Goal: Check status: Check status

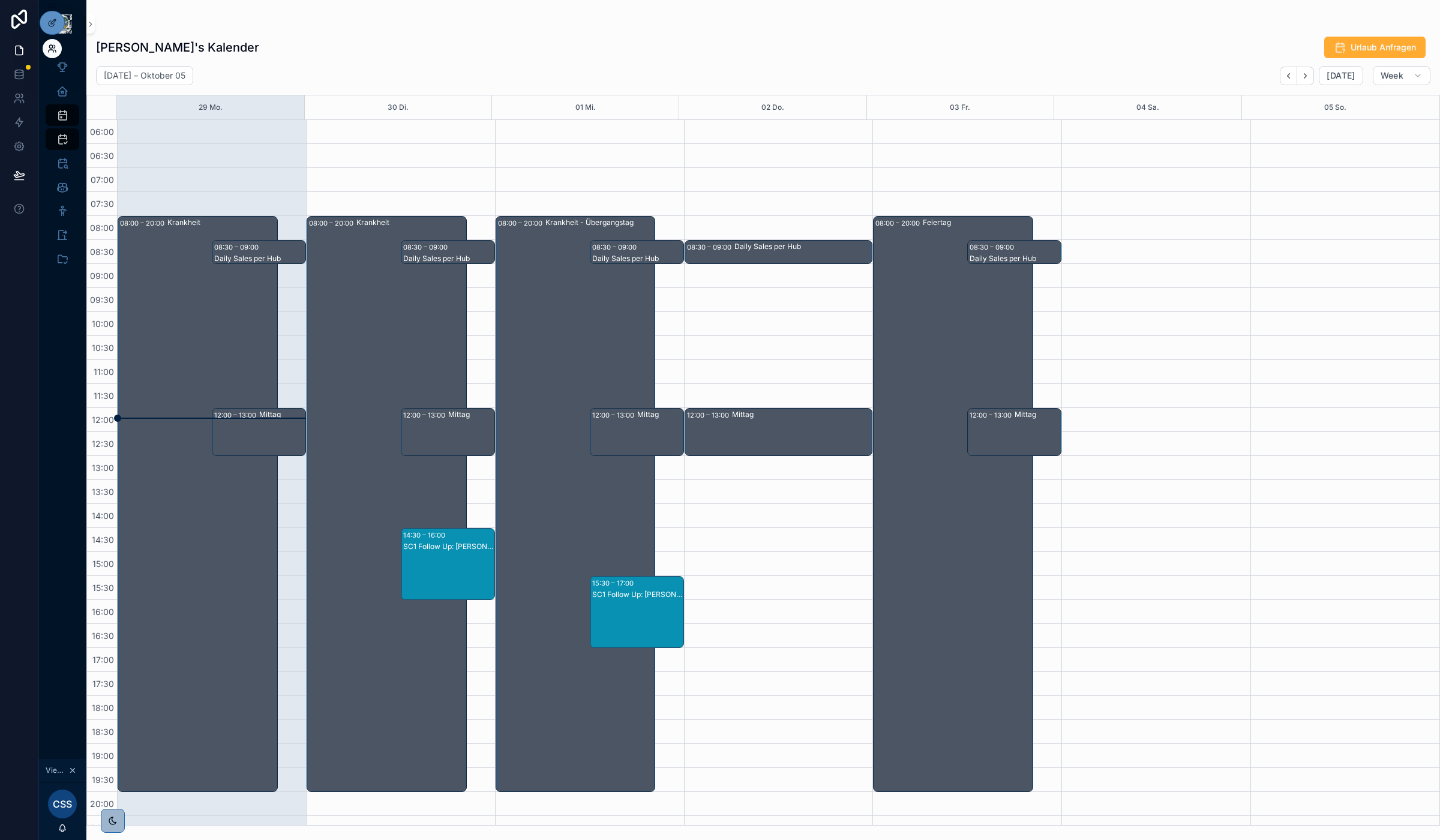
click at [55, 49] on icon at bounding box center [52, 48] width 10 height 10
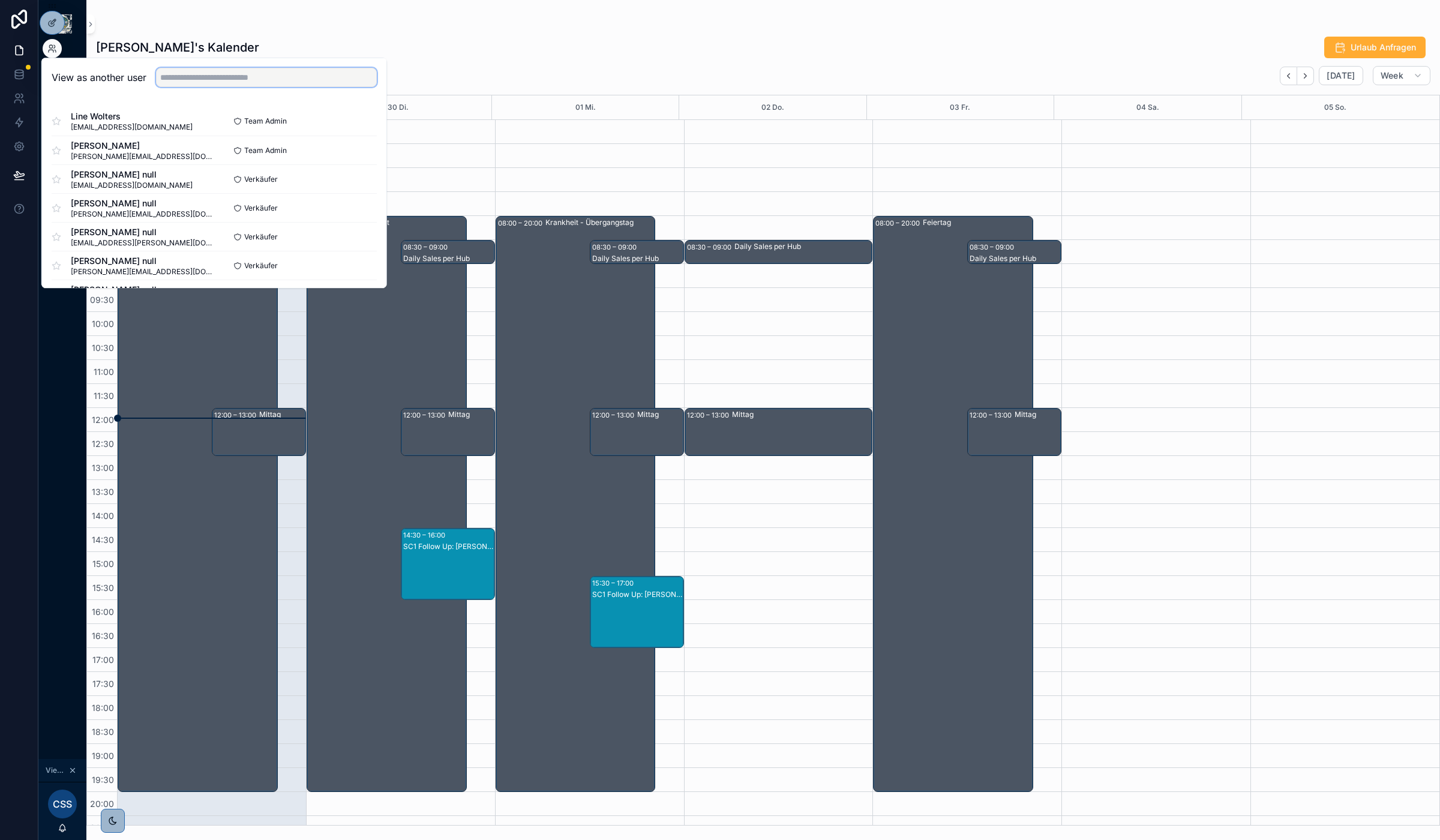
click at [302, 70] on input "text" at bounding box center [266, 77] width 221 height 19
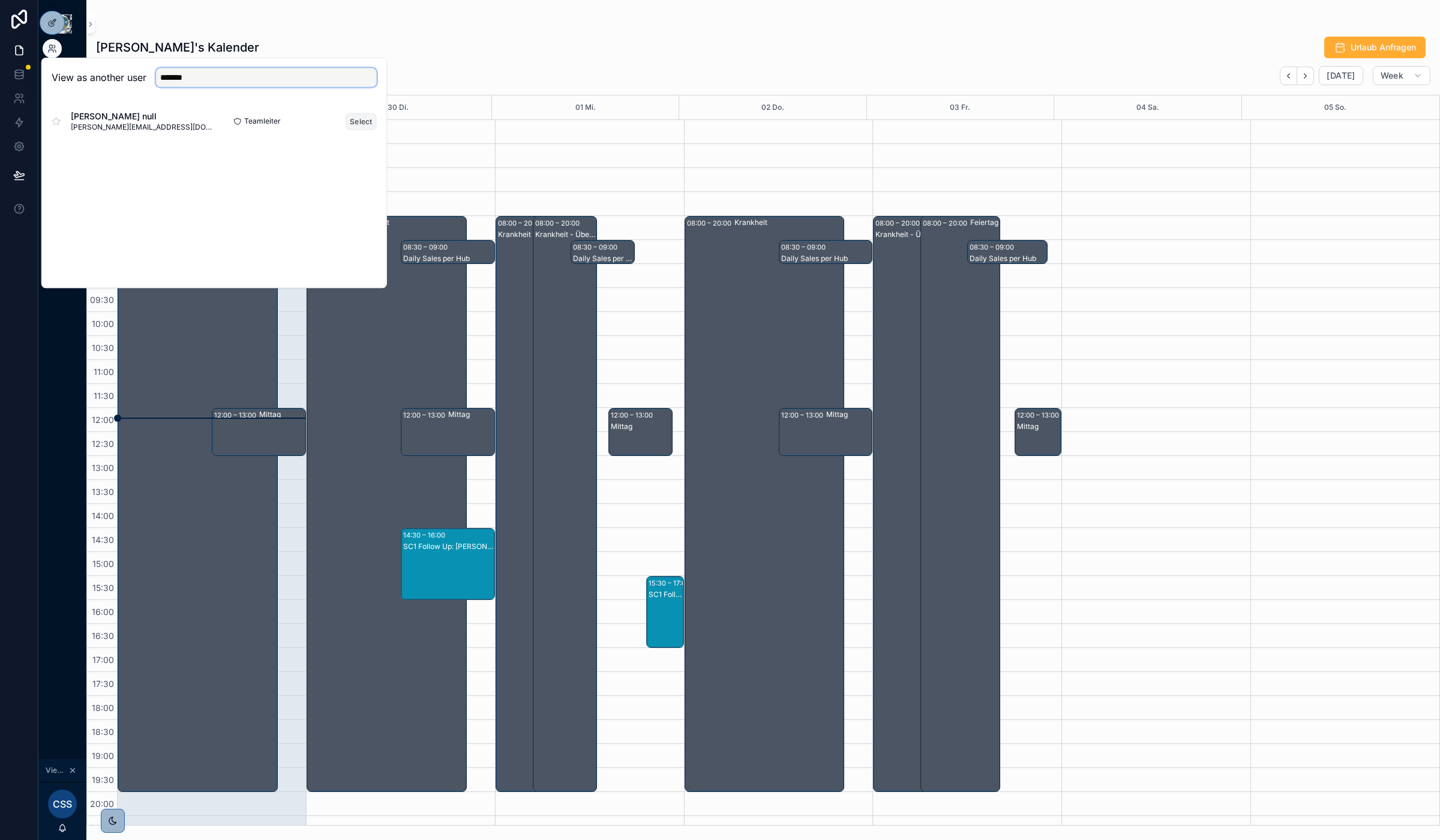
type input "*******"
click at [356, 123] on button "Select" at bounding box center [361, 121] width 32 height 18
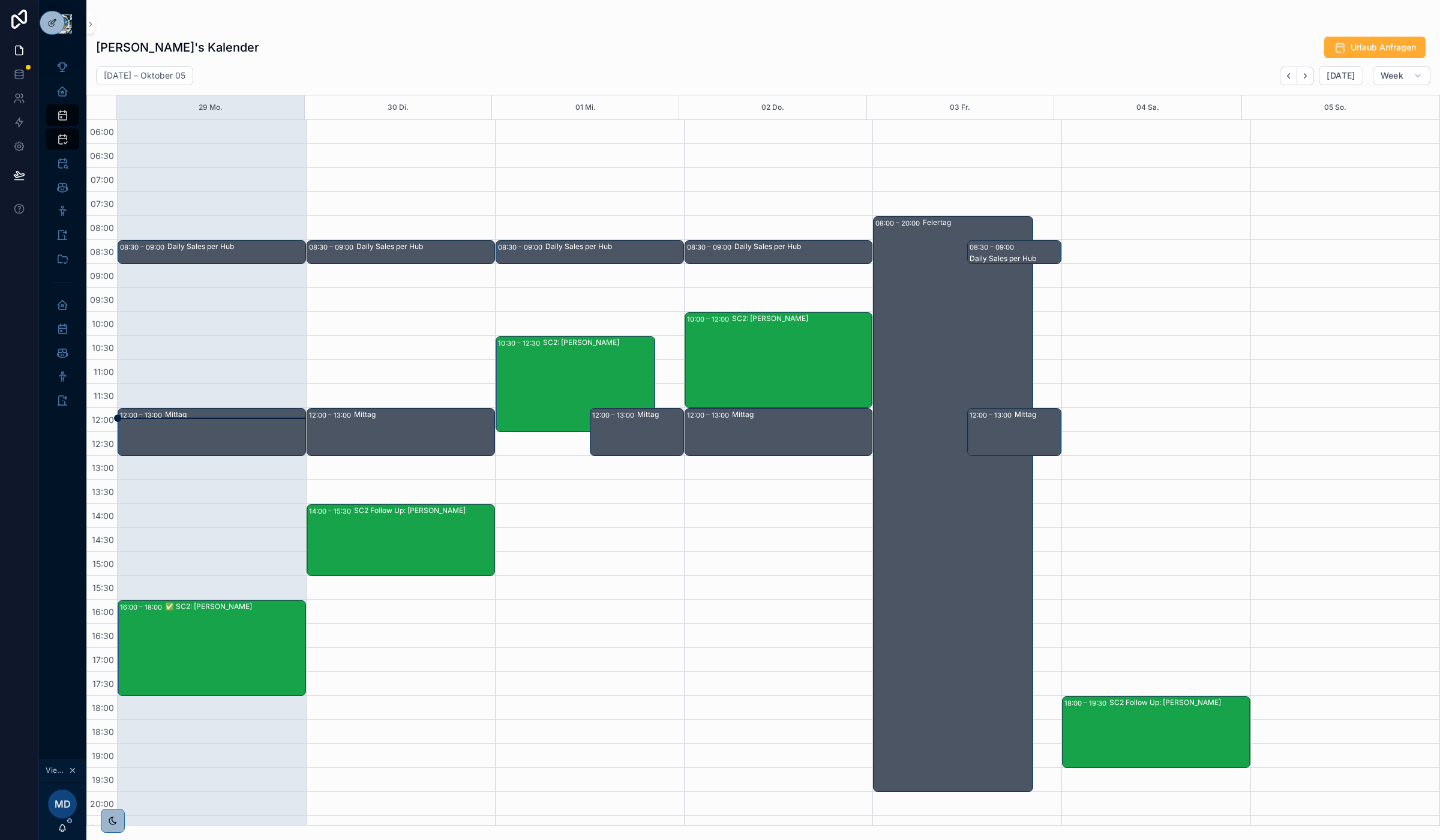
scroll to position [63, 0]
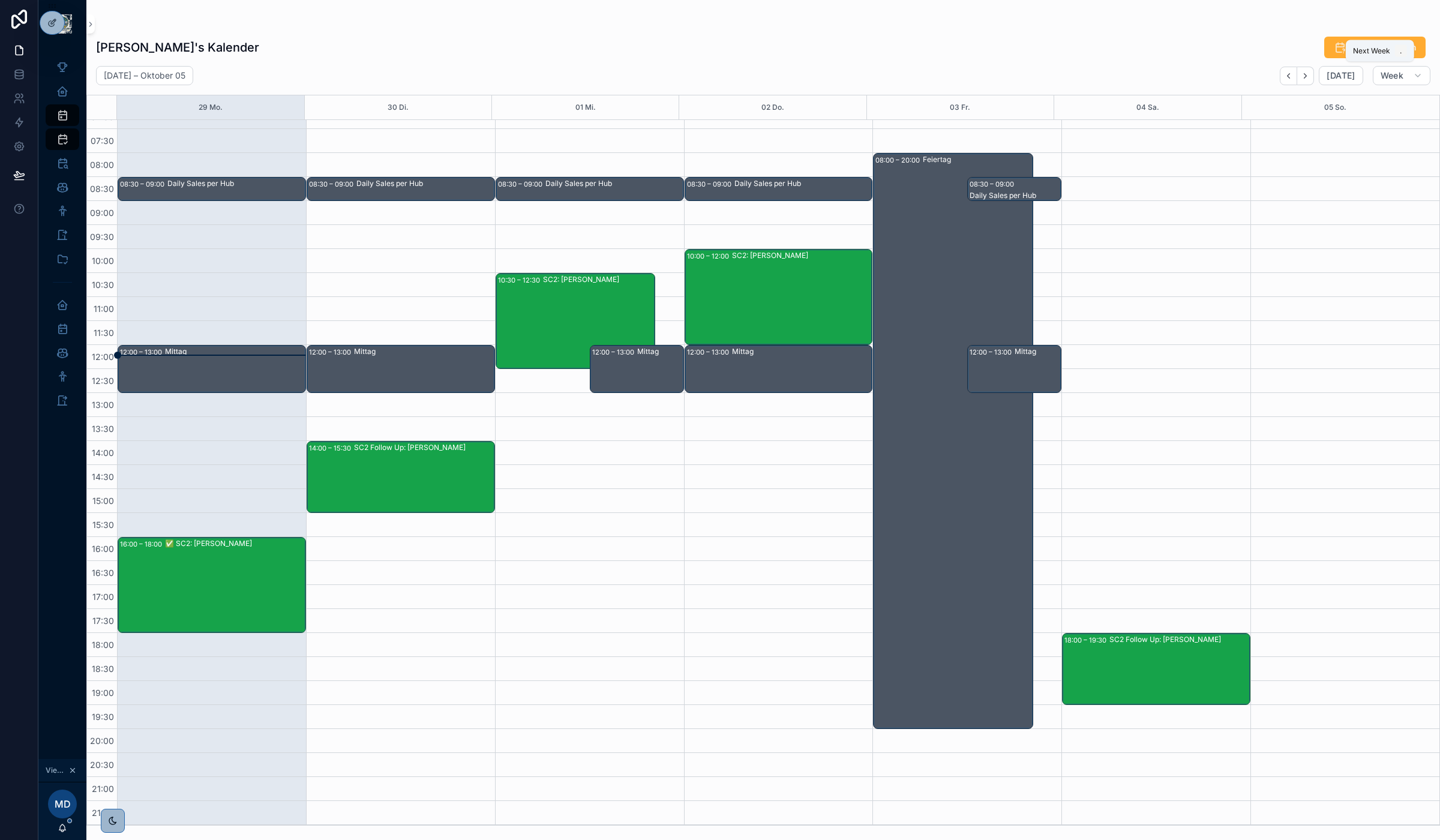
click at [1310, 76] on icon "Next" at bounding box center [1305, 75] width 9 height 9
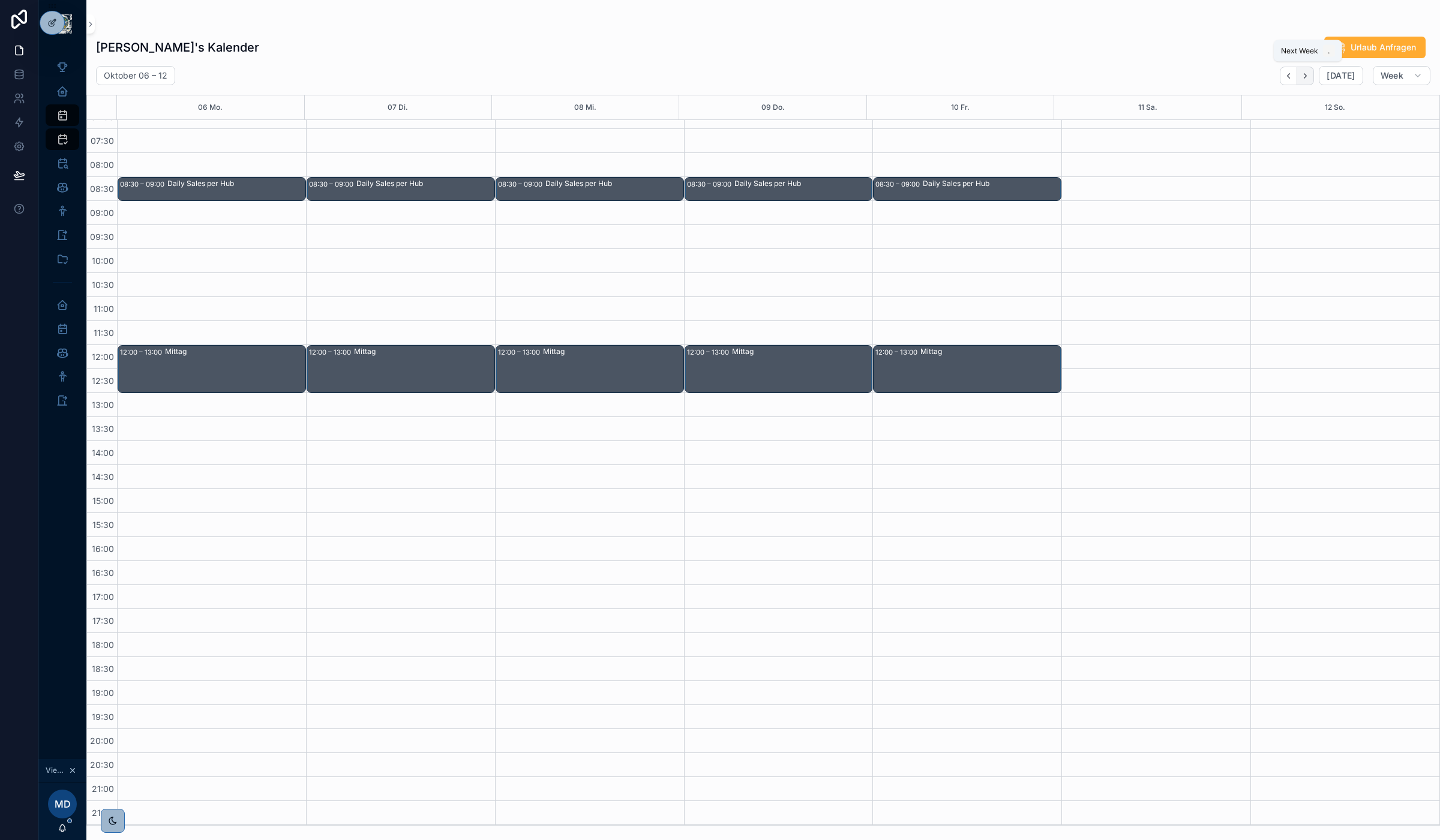
click at [1305, 74] on icon "Next" at bounding box center [1305, 75] width 9 height 9
click at [1289, 75] on icon "Back" at bounding box center [1289, 75] width 2 height 5
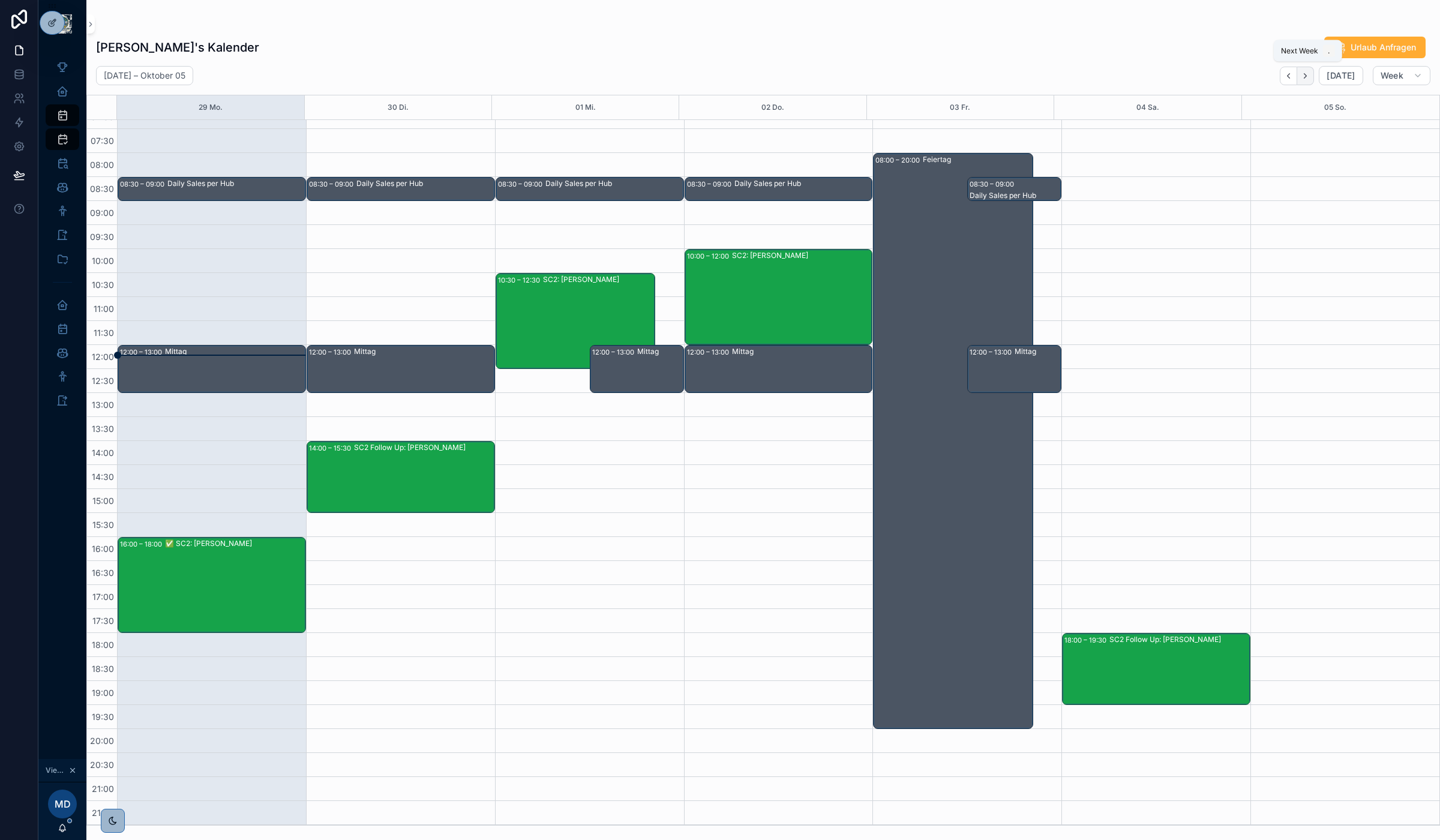
click at [1307, 76] on icon "Next" at bounding box center [1305, 75] width 9 height 9
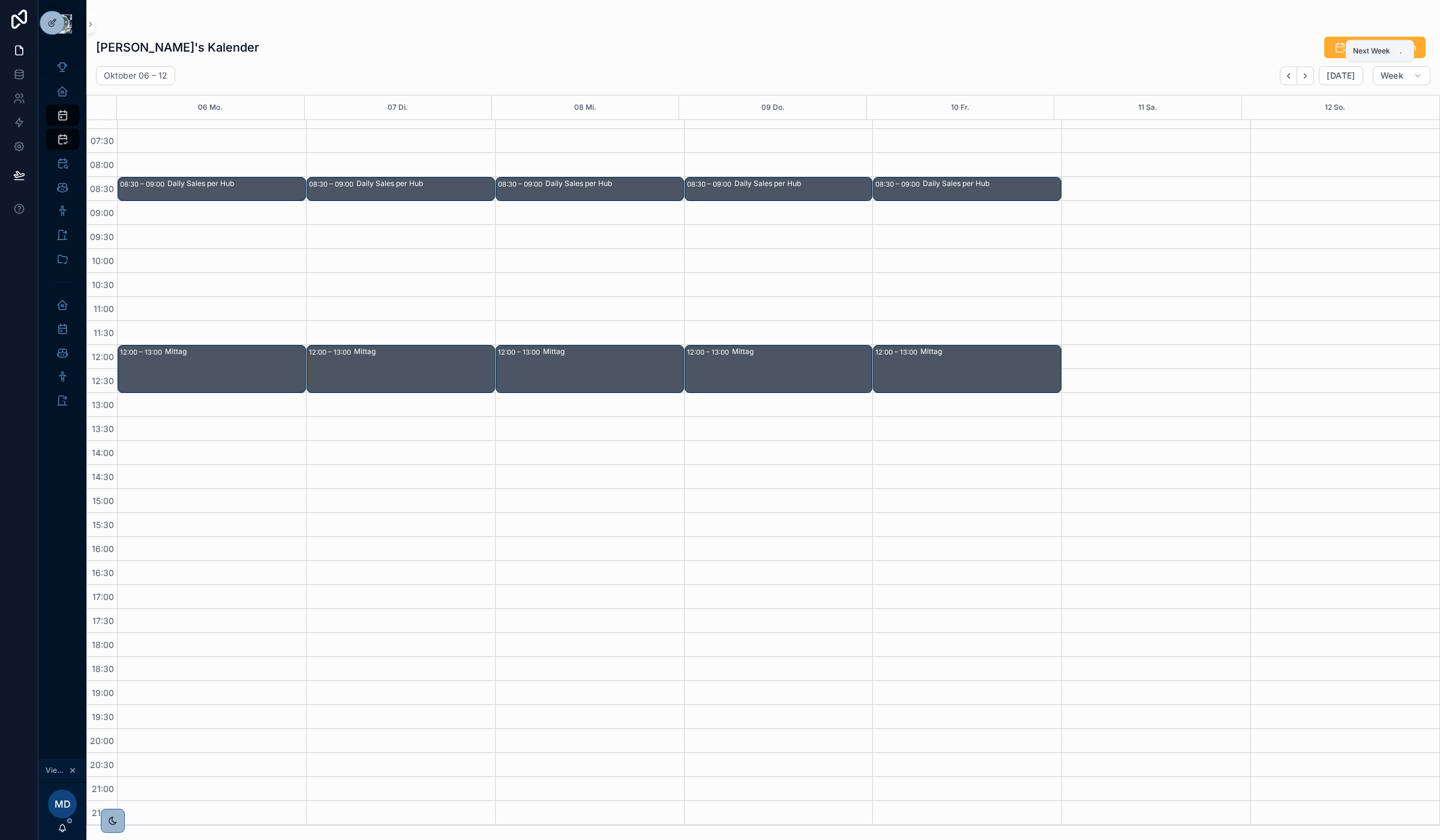
click at [1307, 76] on icon "Next" at bounding box center [1305, 75] width 9 height 9
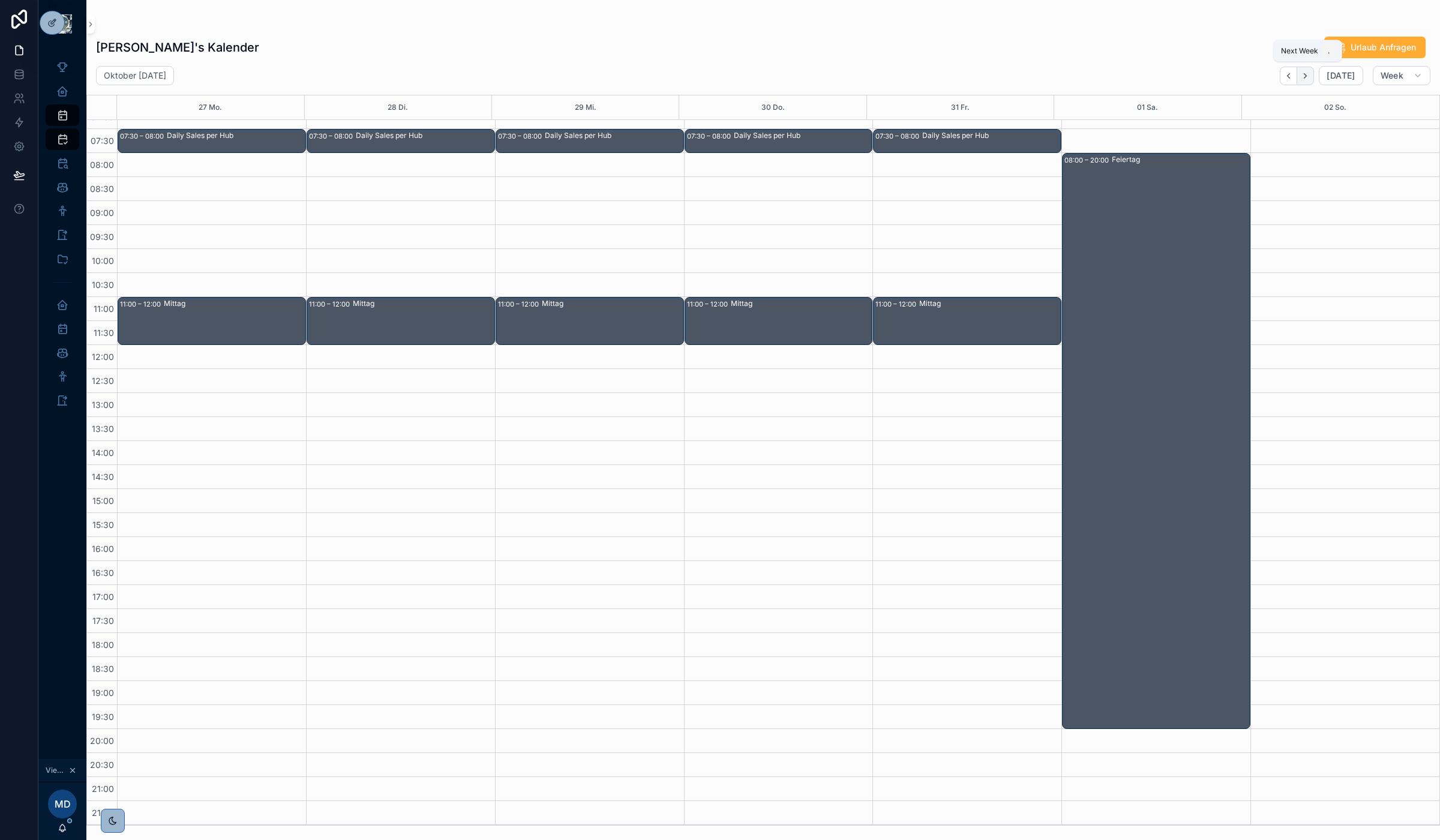
click at [1306, 75] on icon "Next" at bounding box center [1305, 75] width 9 height 9
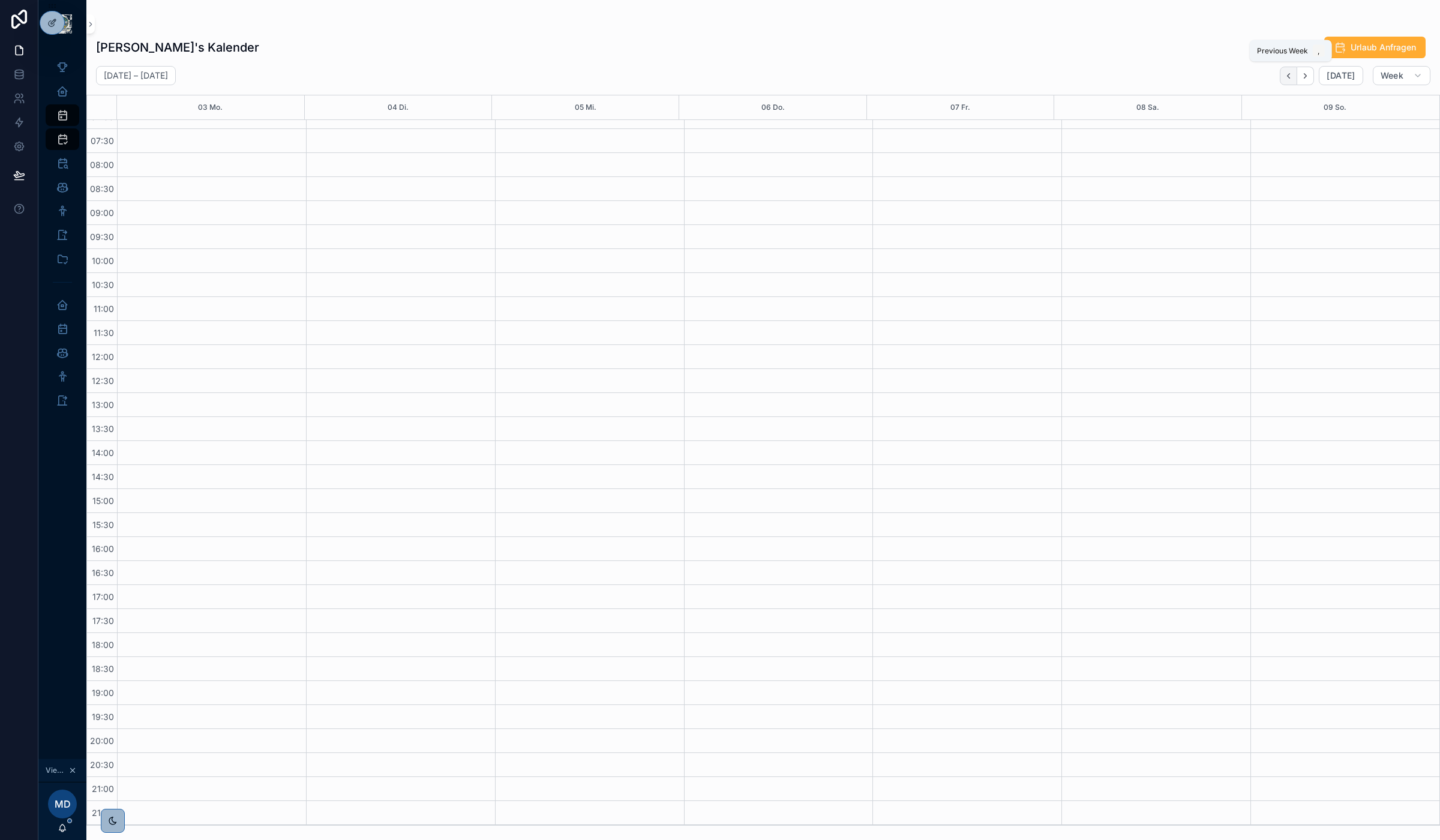
click at [1290, 75] on icon "Back" at bounding box center [1289, 75] width 2 height 5
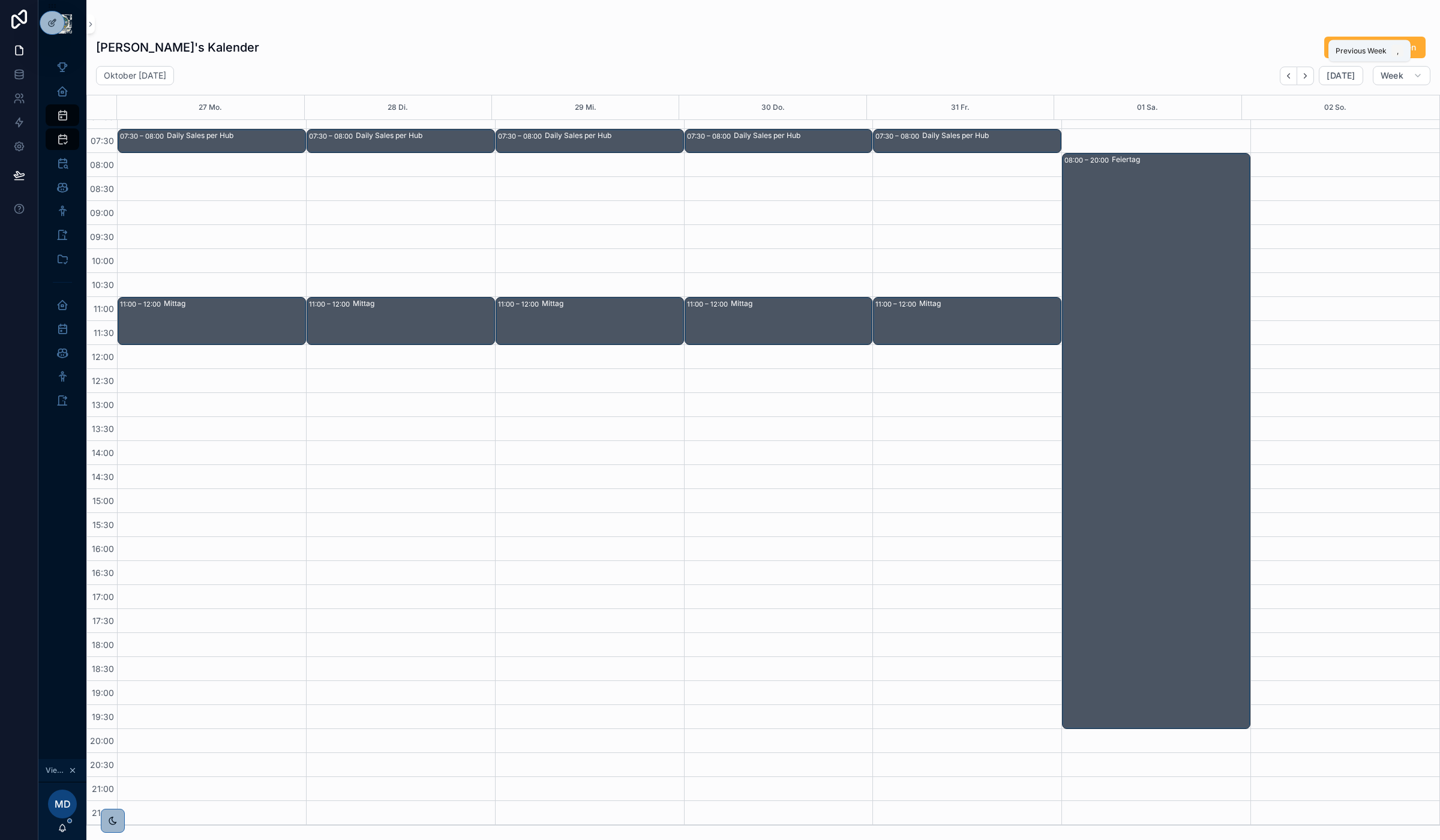
click at [1290, 75] on icon "Back" at bounding box center [1289, 75] width 2 height 5
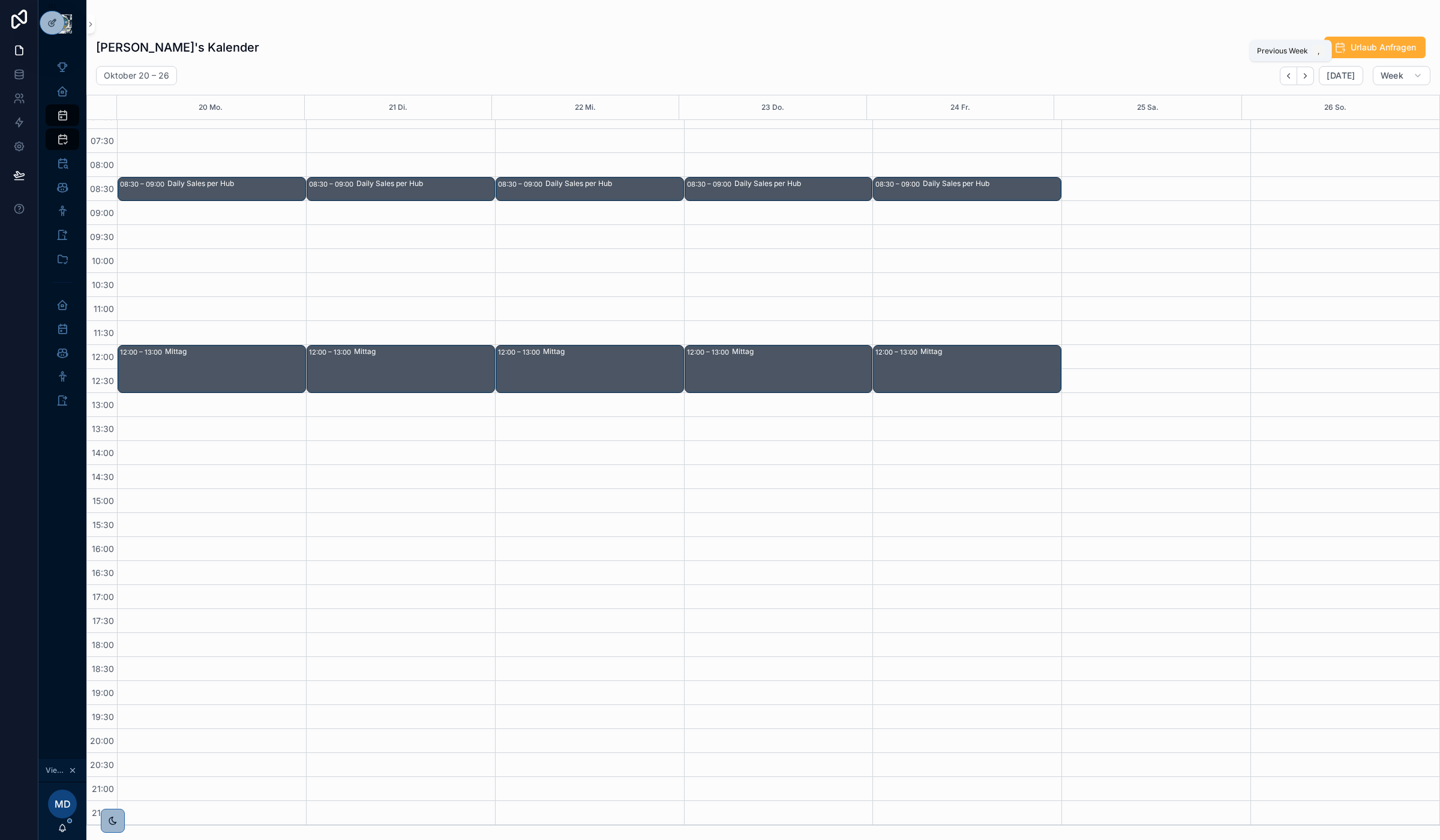
click at [1290, 75] on icon "Back" at bounding box center [1289, 75] width 2 height 5
